Goal: Book appointment/travel/reservation

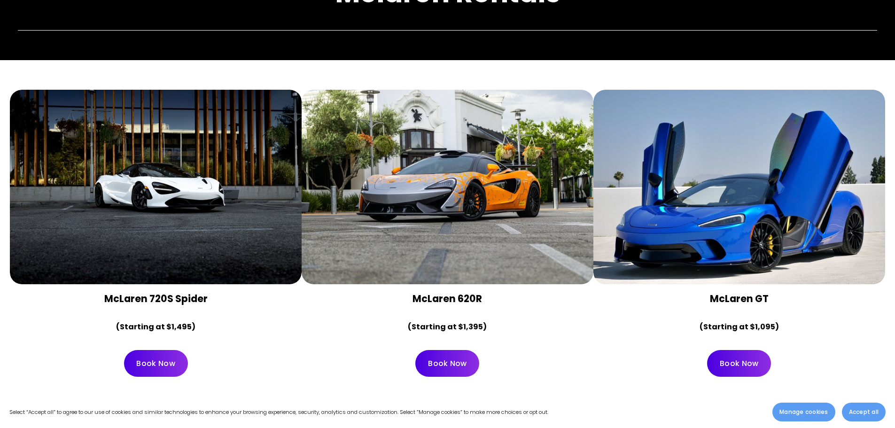
scroll to position [141, 0]
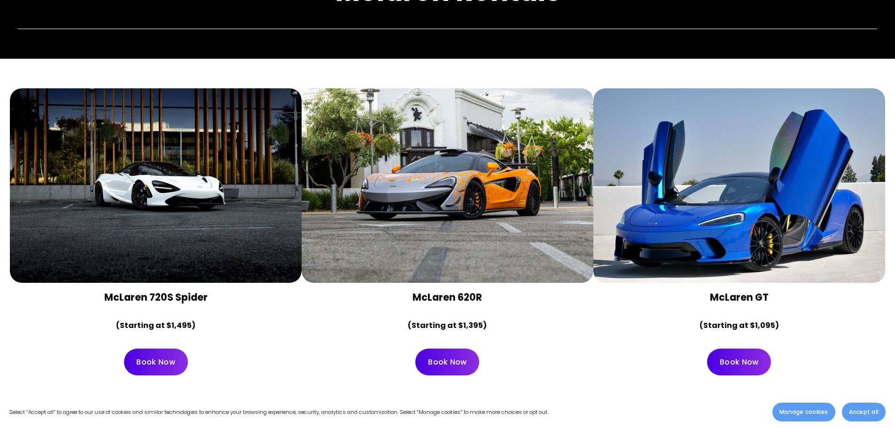
click at [749, 350] on link "Book Now" at bounding box center [739, 361] width 64 height 27
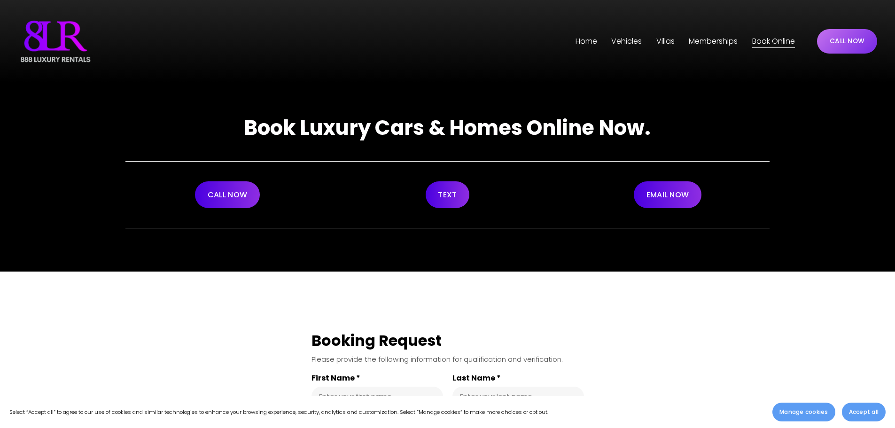
click at [0, 0] on span "[GEOGRAPHIC_DATA]" at bounding box center [0, 0] width 0 height 0
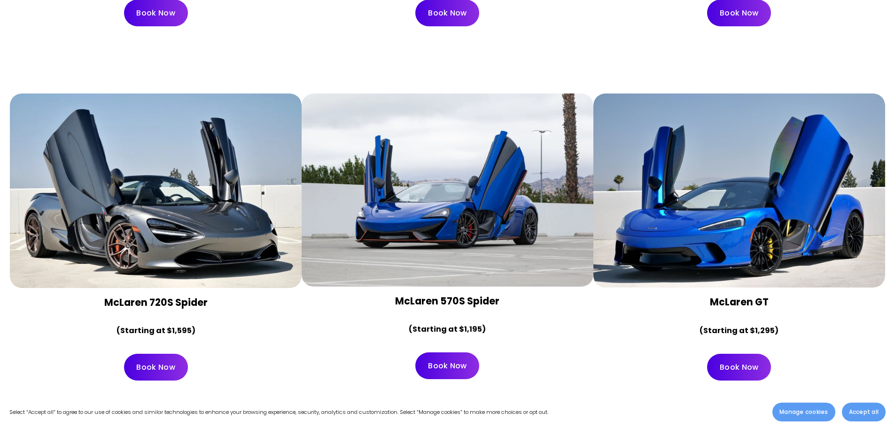
scroll to position [1268, 0]
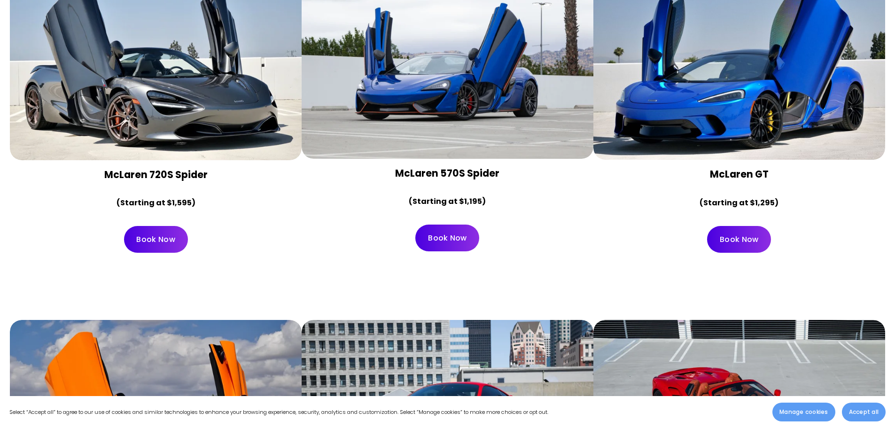
click at [177, 226] on link "Book Now" at bounding box center [156, 239] width 64 height 27
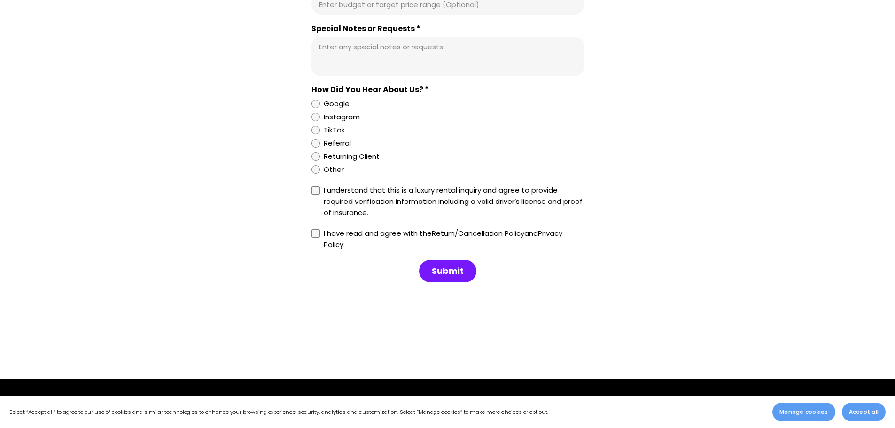
scroll to position [892, 0]
